Goal: Task Accomplishment & Management: Use online tool/utility

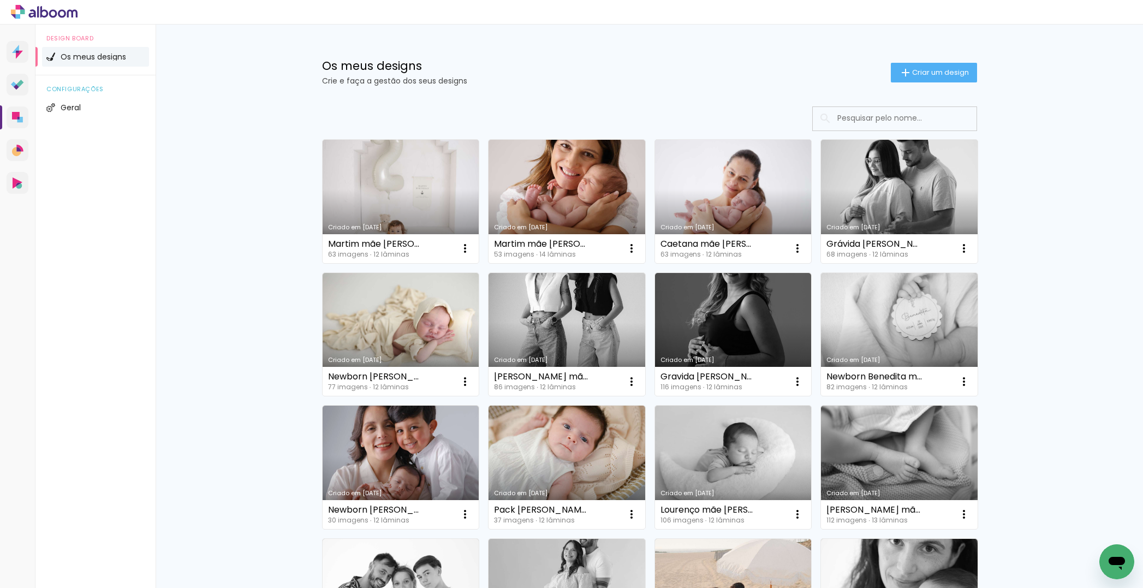
click at [770, 213] on link "Criado em [DATE]" at bounding box center [733, 201] width 157 height 123
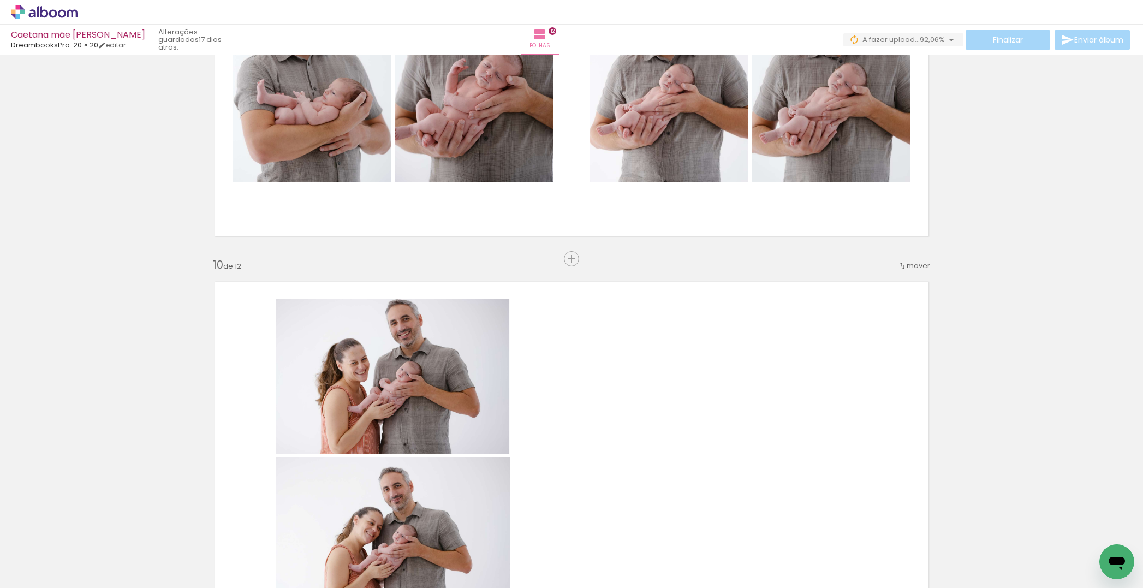
scroll to position [3354, 0]
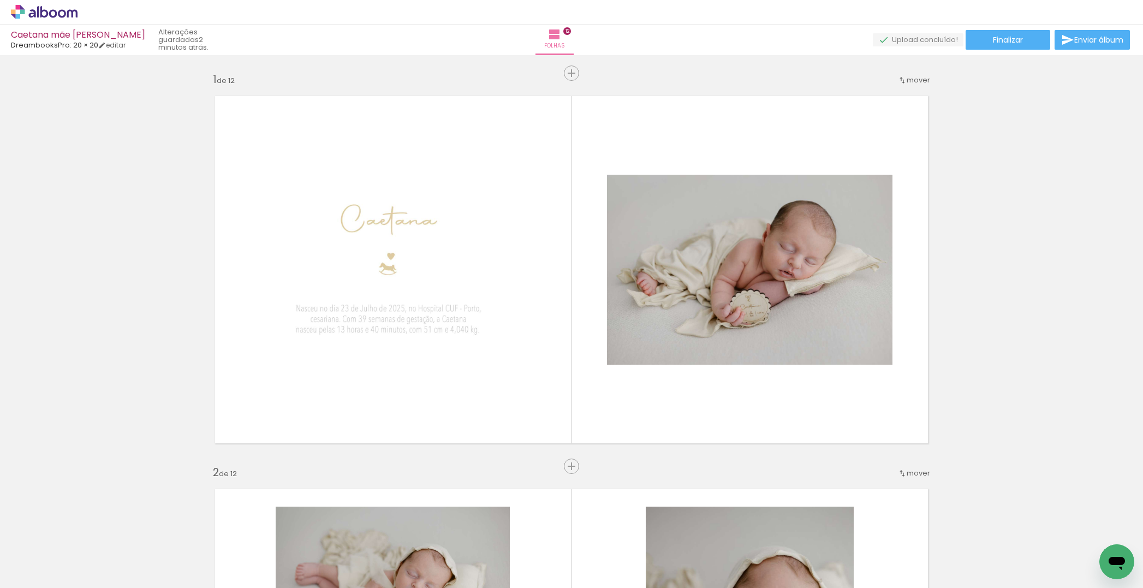
scroll to position [3497, 0]
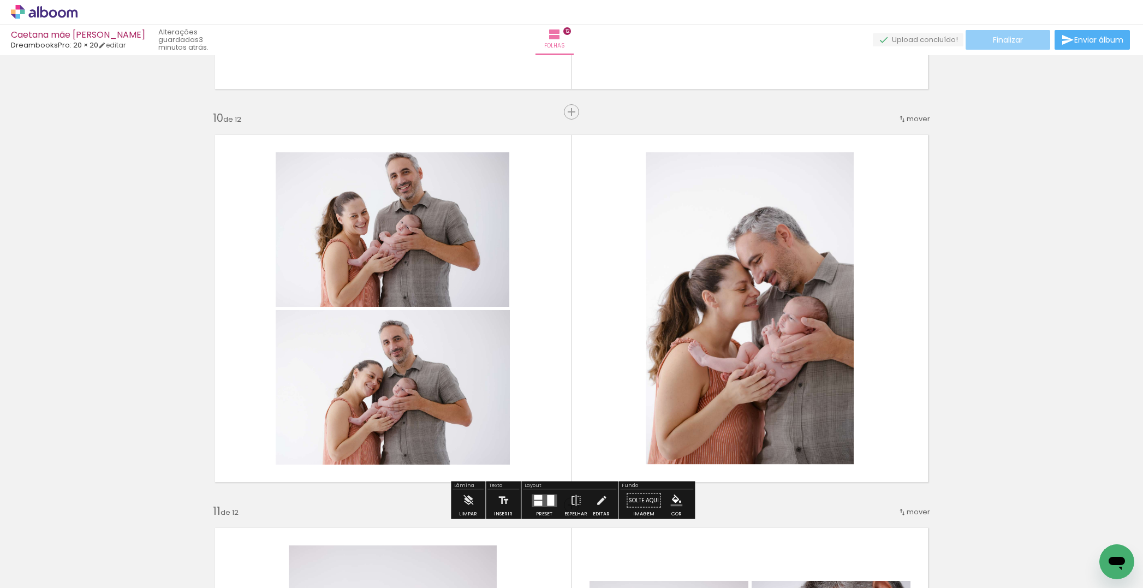
click at [1028, 41] on paper-button "Finalizar" at bounding box center [1007, 40] width 85 height 20
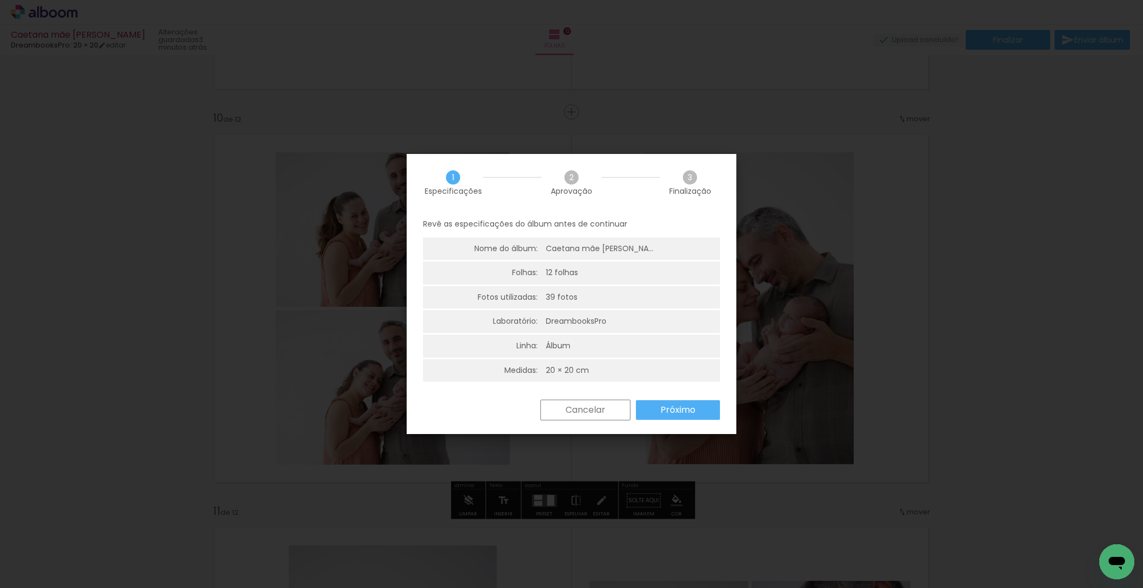
click at [0, 0] on slot "Próximo" at bounding box center [0, 0] width 0 height 0
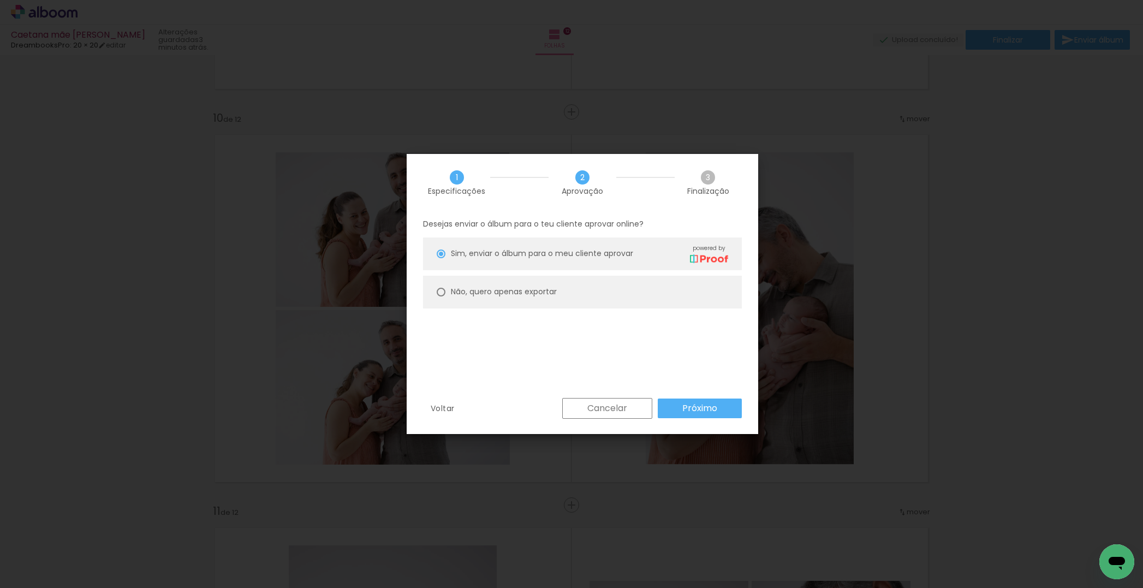
drag, startPoint x: 498, startPoint y: 291, endPoint x: 712, endPoint y: 379, distance: 231.2
click at [0, 0] on slot "Não, quero apenas exportar" at bounding box center [0, 0] width 0 height 0
type paper-radio-button "on"
click at [730, 399] on paper-button "Próximo" at bounding box center [700, 408] width 84 height 20
type input "Alta, 300 DPI"
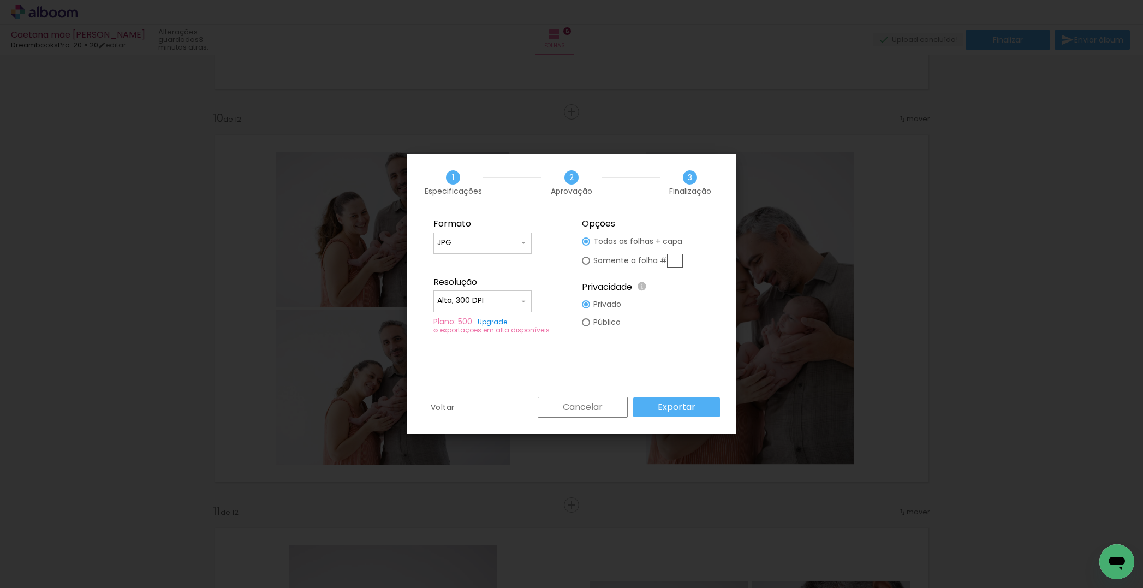
drag, startPoint x: 704, startPoint y: 409, endPoint x: 697, endPoint y: 405, distance: 8.3
click at [704, 409] on paper-button "Exportar" at bounding box center [676, 407] width 87 height 20
